Goal: Find specific page/section: Find specific page/section

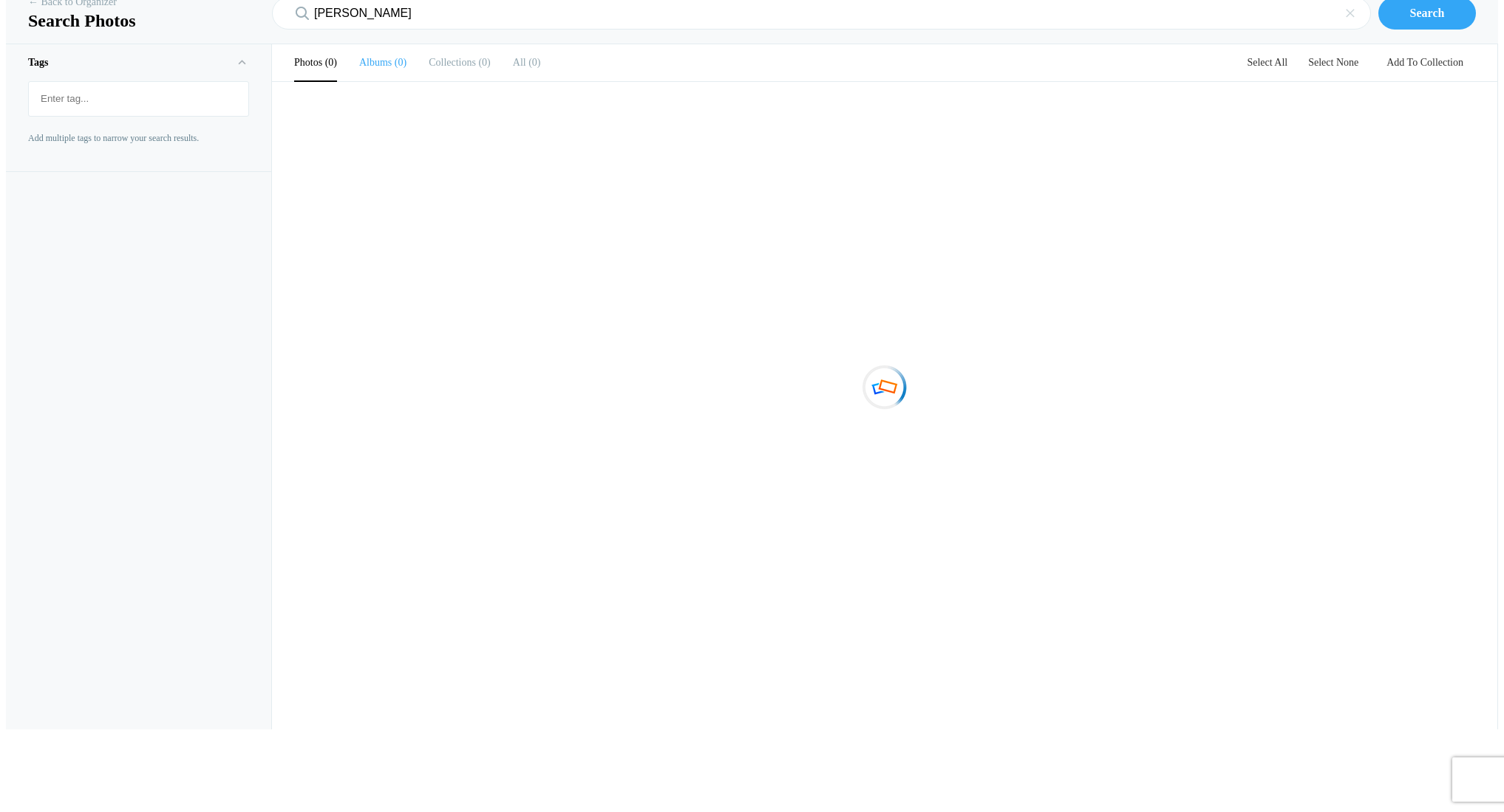
click at [392, 68] on span "0" at bounding box center [400, 63] width 15 height 11
click at [299, 68] on b "Photos" at bounding box center [308, 63] width 29 height 11
click at [1361, 27] on div "×" at bounding box center [1350, 13] width 27 height 27
click at [61, 10] on link "← Back to Organizer" at bounding box center [72, 3] width 88 height 15
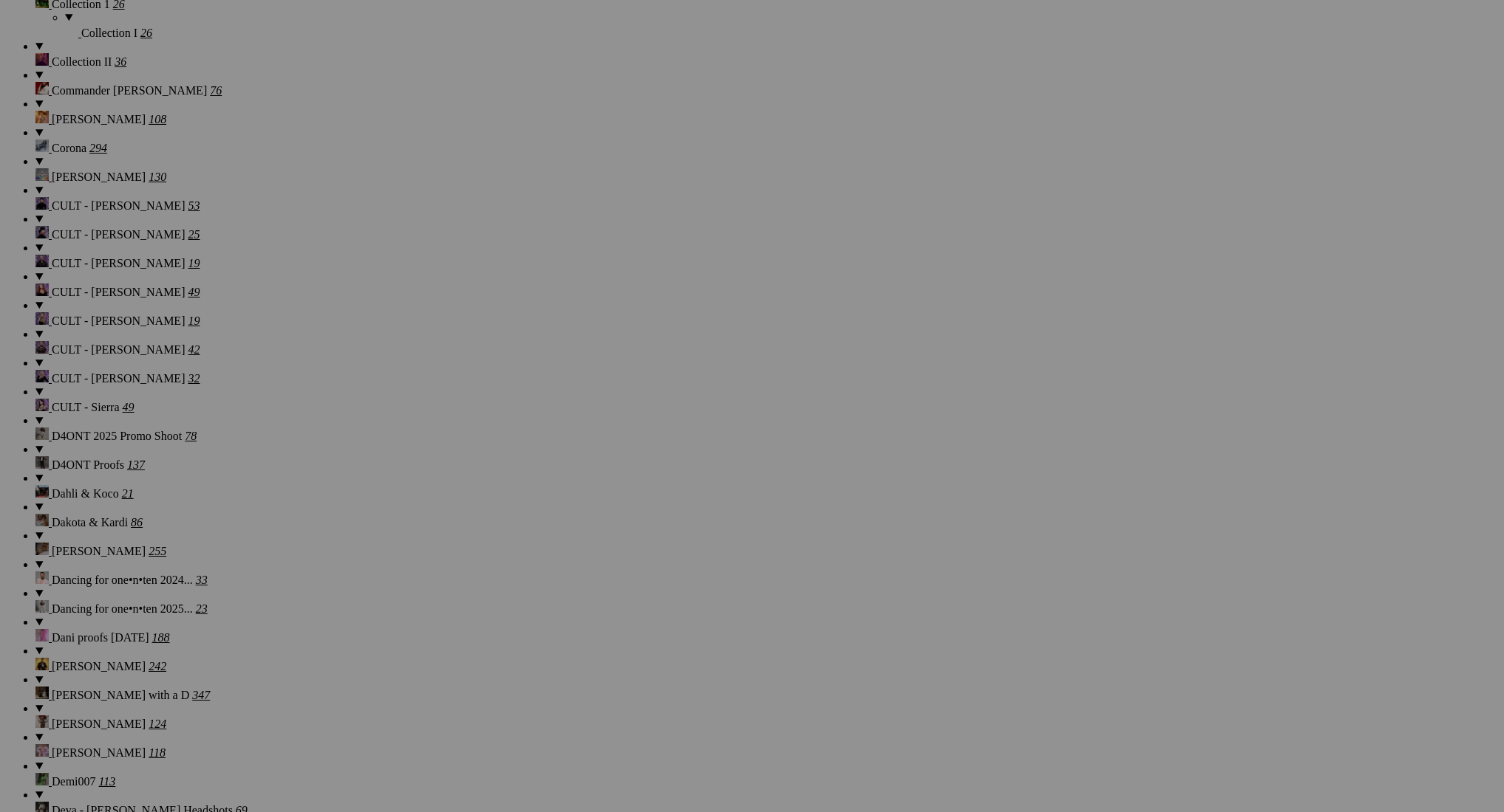
scroll to position [5034, 0]
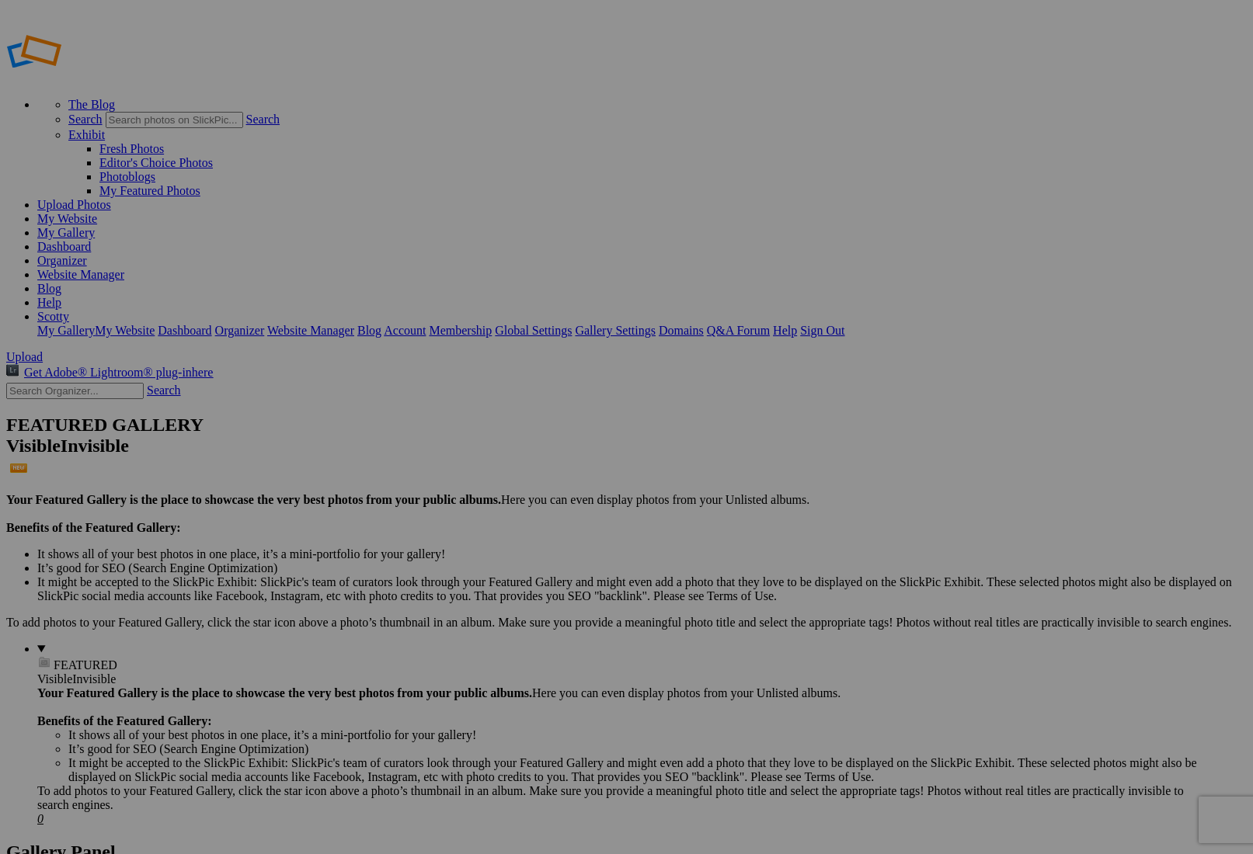
click at [129, 383] on input "text" at bounding box center [74, 391] width 137 height 16
type input "kennie"
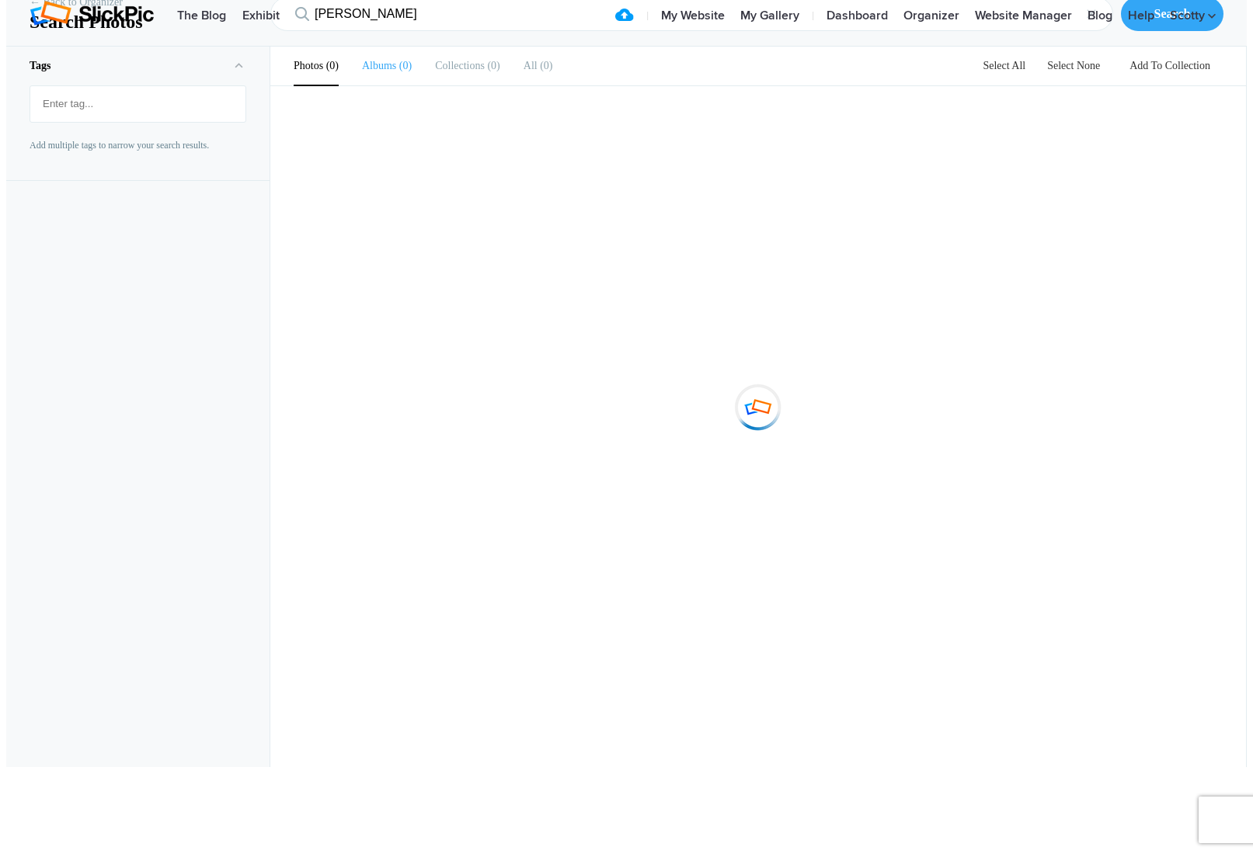
click at [389, 85] on li "Albums 0" at bounding box center [387, 66] width 50 height 39
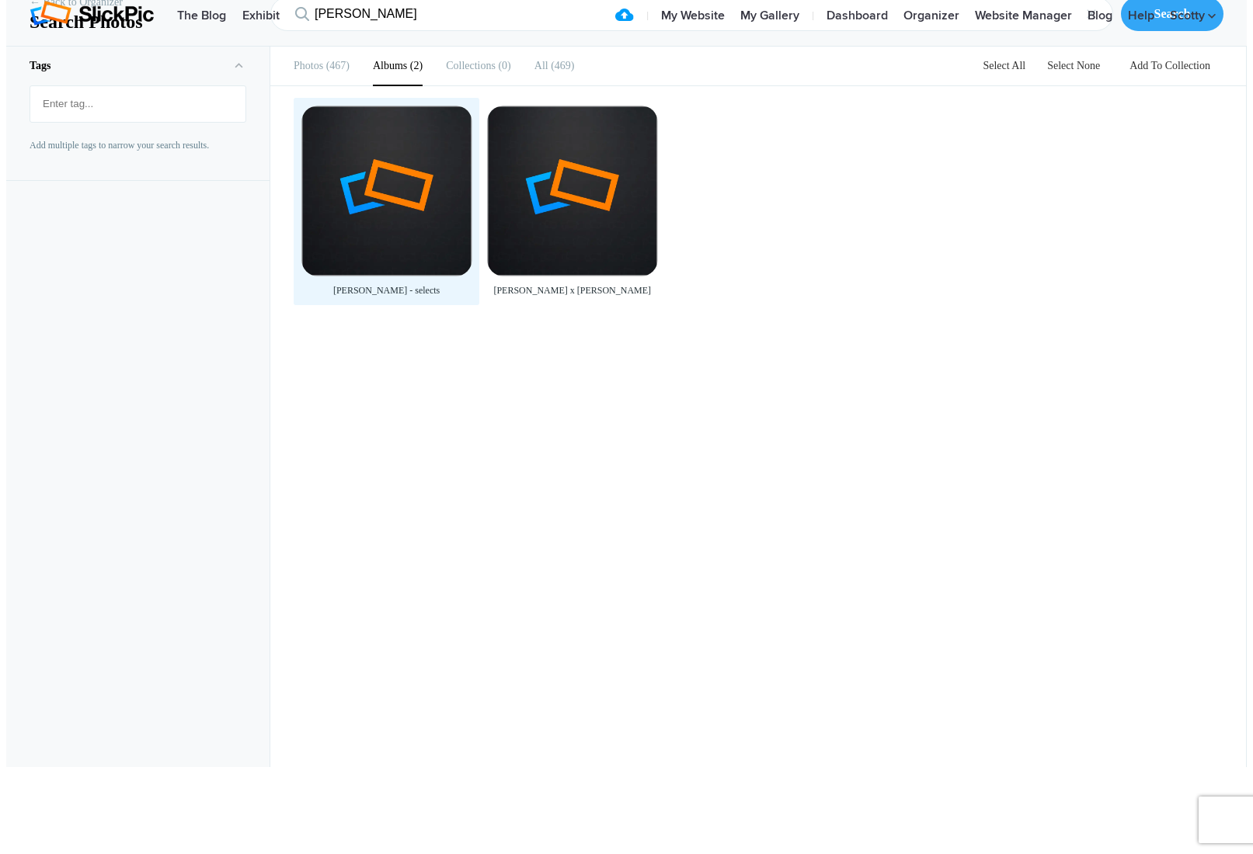
click at [419, 276] on div at bounding box center [386, 191] width 170 height 170
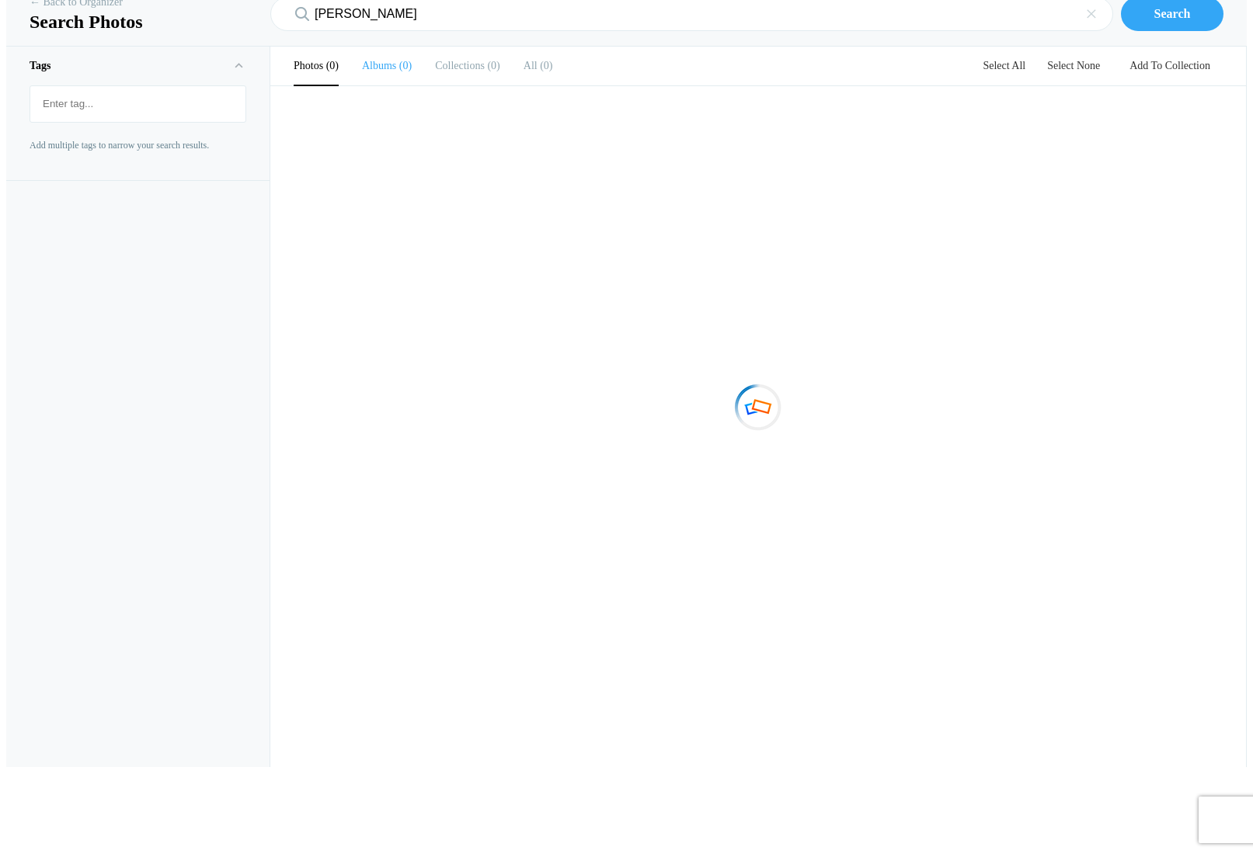
click at [377, 71] on b "Albums" at bounding box center [379, 66] width 34 height 12
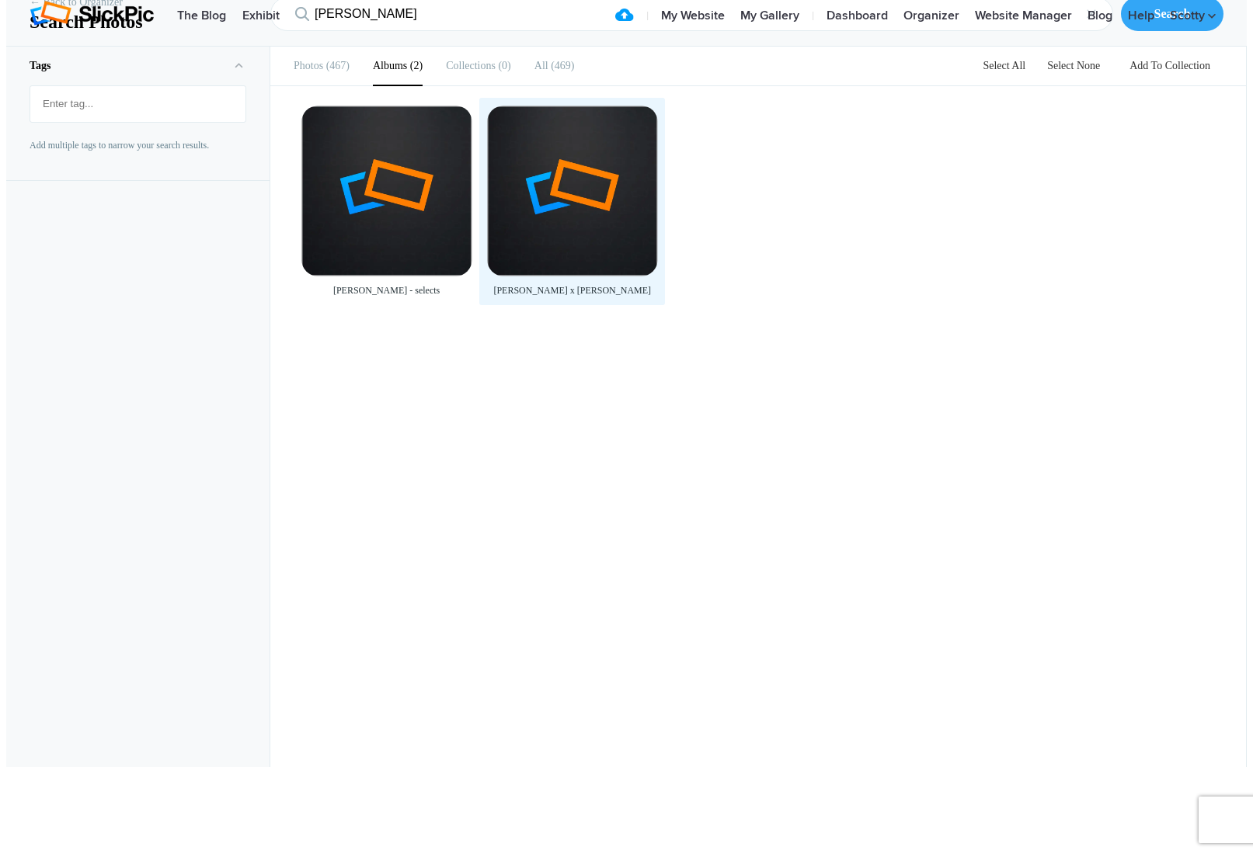
click at [593, 276] on div at bounding box center [572, 191] width 170 height 170
